Goal: Task Accomplishment & Management: Manage account settings

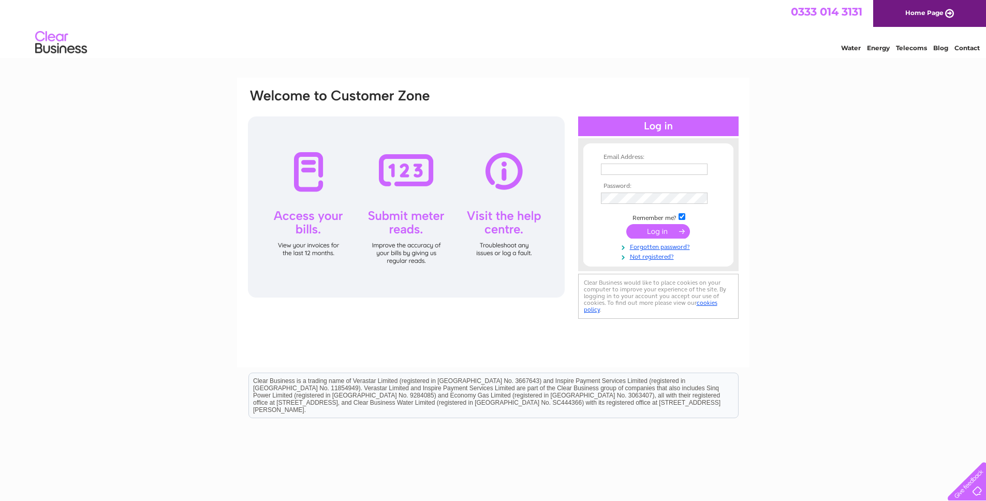
type input "Aidan.o@bespoke-london.co.uk"
click at [644, 227] on input "submit" at bounding box center [658, 231] width 64 height 14
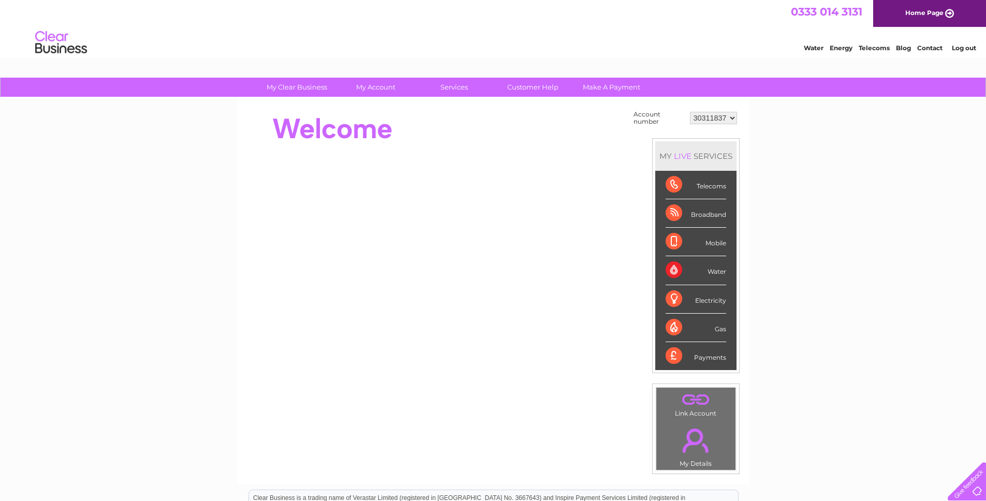
click at [716, 358] on div "Payments" at bounding box center [696, 356] width 61 height 28
click at [707, 358] on div "Payments" at bounding box center [696, 356] width 61 height 28
click at [709, 357] on div "Payments" at bounding box center [696, 356] width 61 height 28
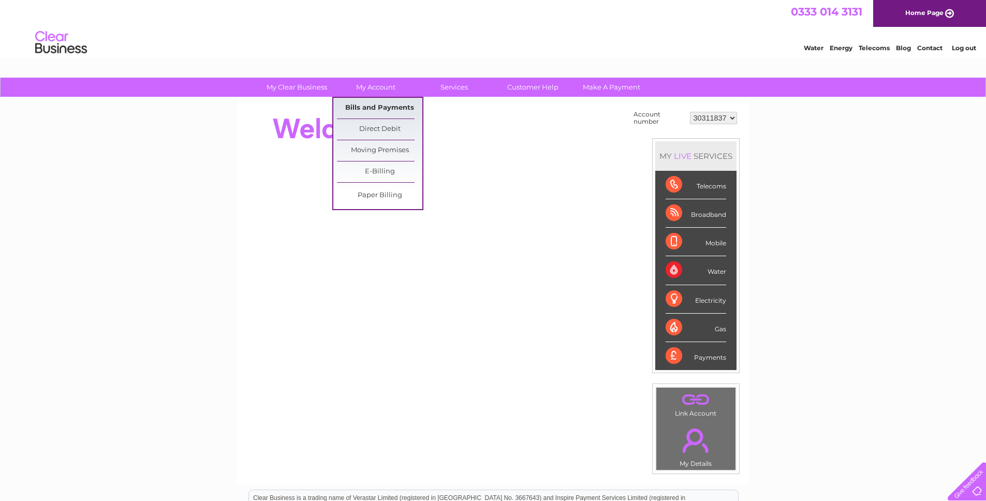
click at [377, 102] on link "Bills and Payments" at bounding box center [379, 108] width 85 height 21
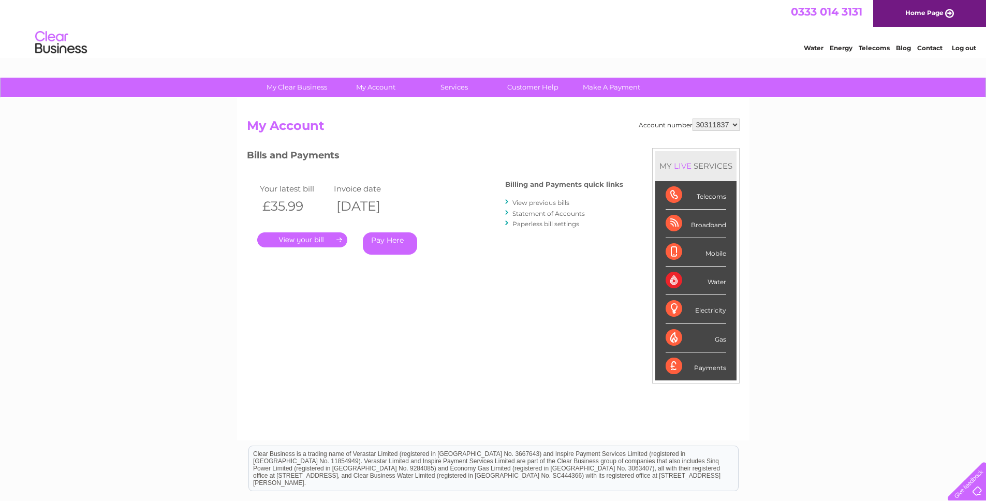
click at [291, 242] on link "." at bounding box center [302, 239] width 90 height 15
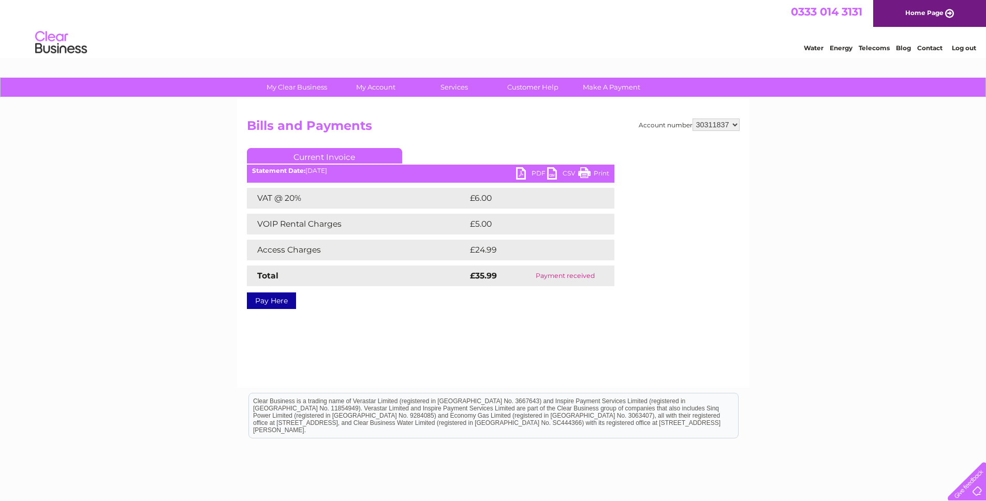
click at [523, 173] on link "PDF" at bounding box center [531, 174] width 31 height 15
